Goal: Transaction & Acquisition: Purchase product/service

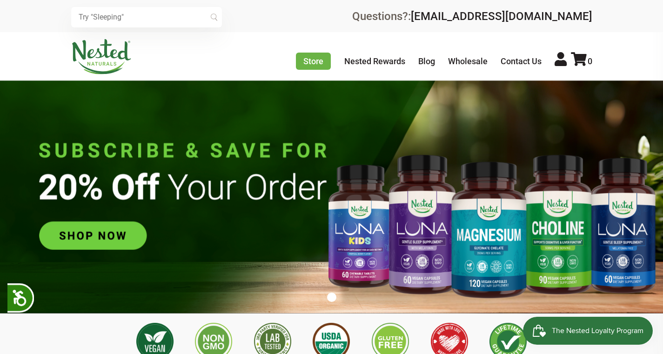
scroll to position [0, 187]
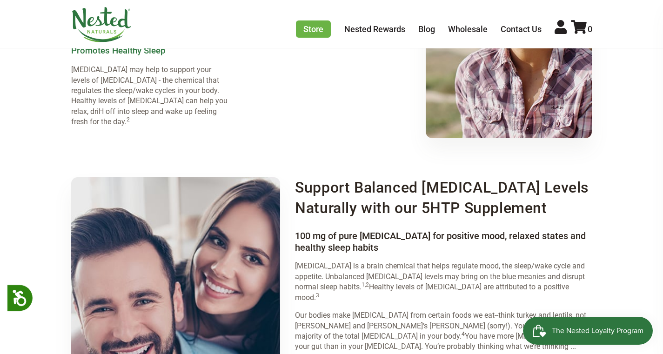
scroll to position [1062, 0]
